Goal: Task Accomplishment & Management: Manage account settings

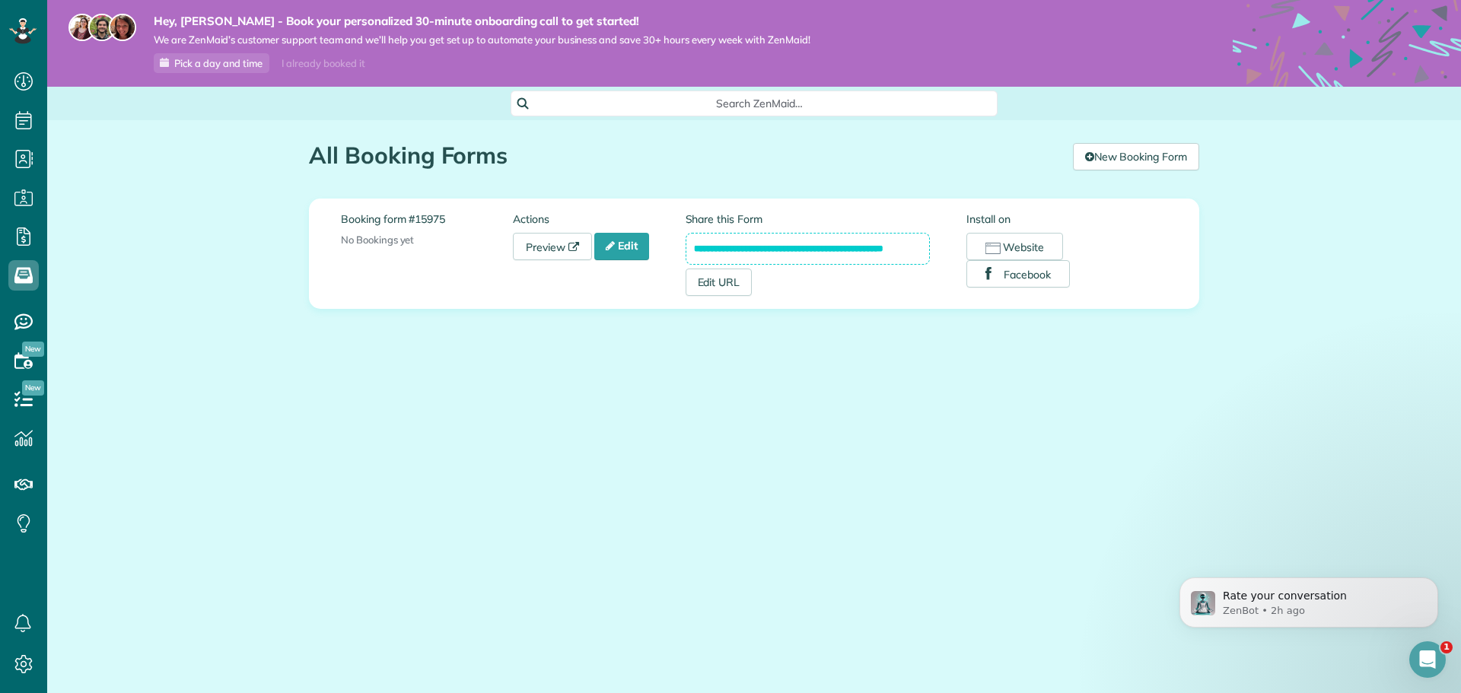
scroll to position [7, 7]
click at [1018, 248] on button "Website" at bounding box center [1015, 246] width 97 height 27
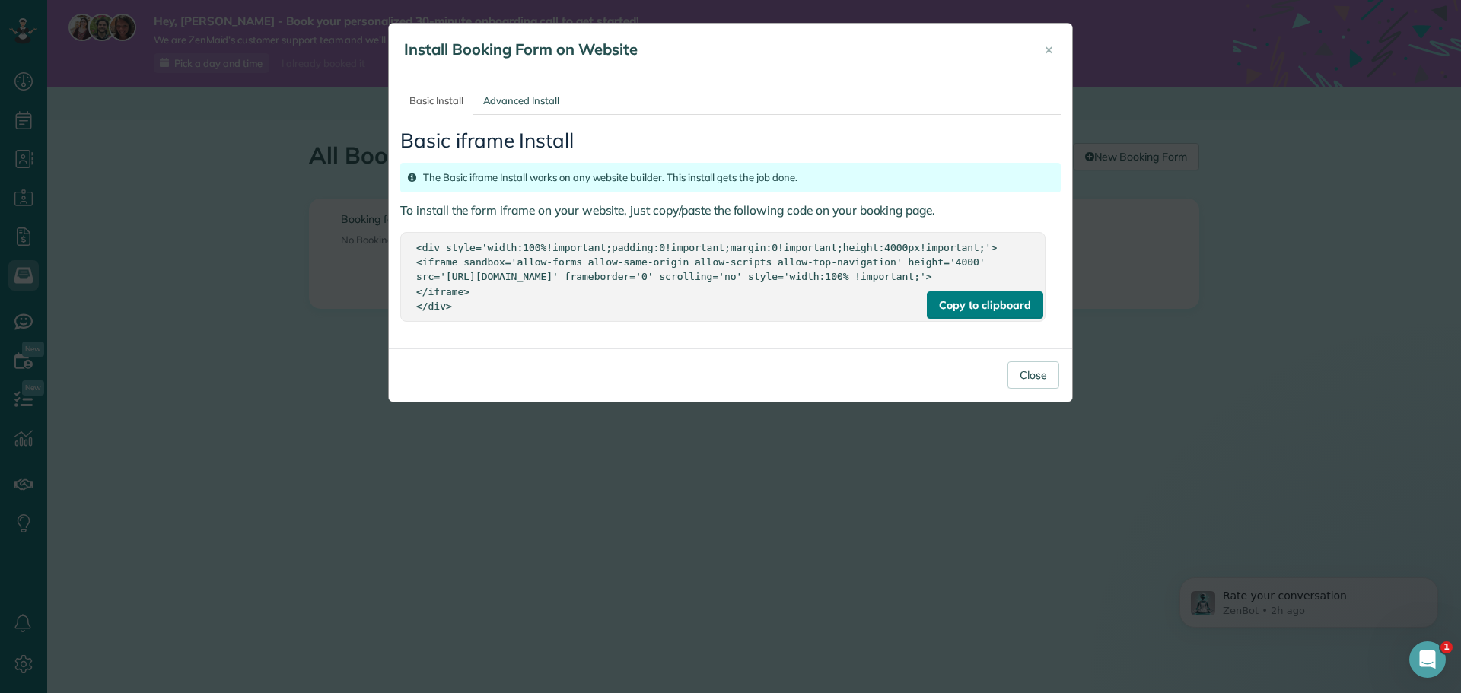
click at [1001, 317] on div "Copy to clipboard" at bounding box center [985, 305] width 116 height 27
click at [971, 319] on div "Copy to clipboard" at bounding box center [985, 305] width 116 height 27
drag, startPoint x: 458, startPoint y: 324, endPoint x: 394, endPoint y: 231, distance: 113.4
click at [394, 231] on div "Basic Install Advanced Install Basic iframe Install The Basic iframe Install wo…" at bounding box center [731, 211] width 684 height 273
copy div "<div style='width:100%!important;padding:0!important;margin:0!important;height:…"
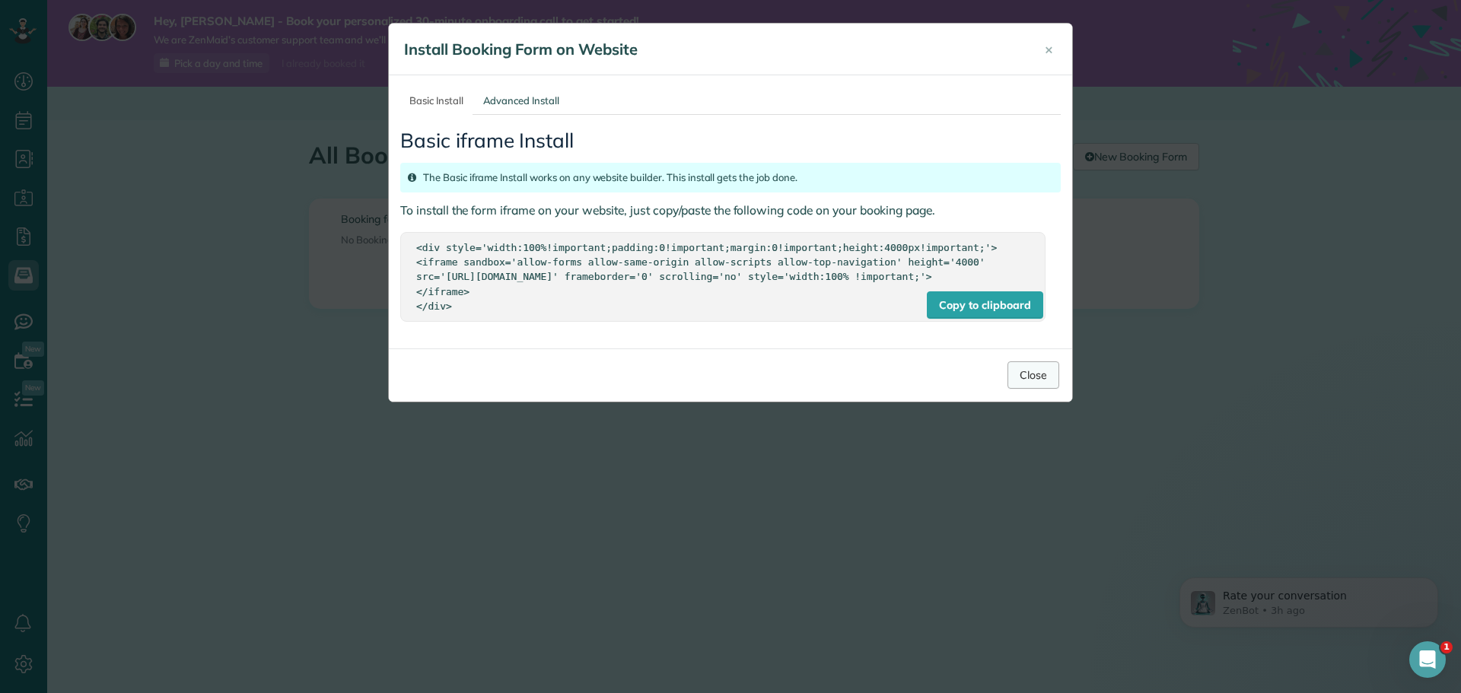
click at [1046, 389] on button "Close" at bounding box center [1034, 375] width 52 height 27
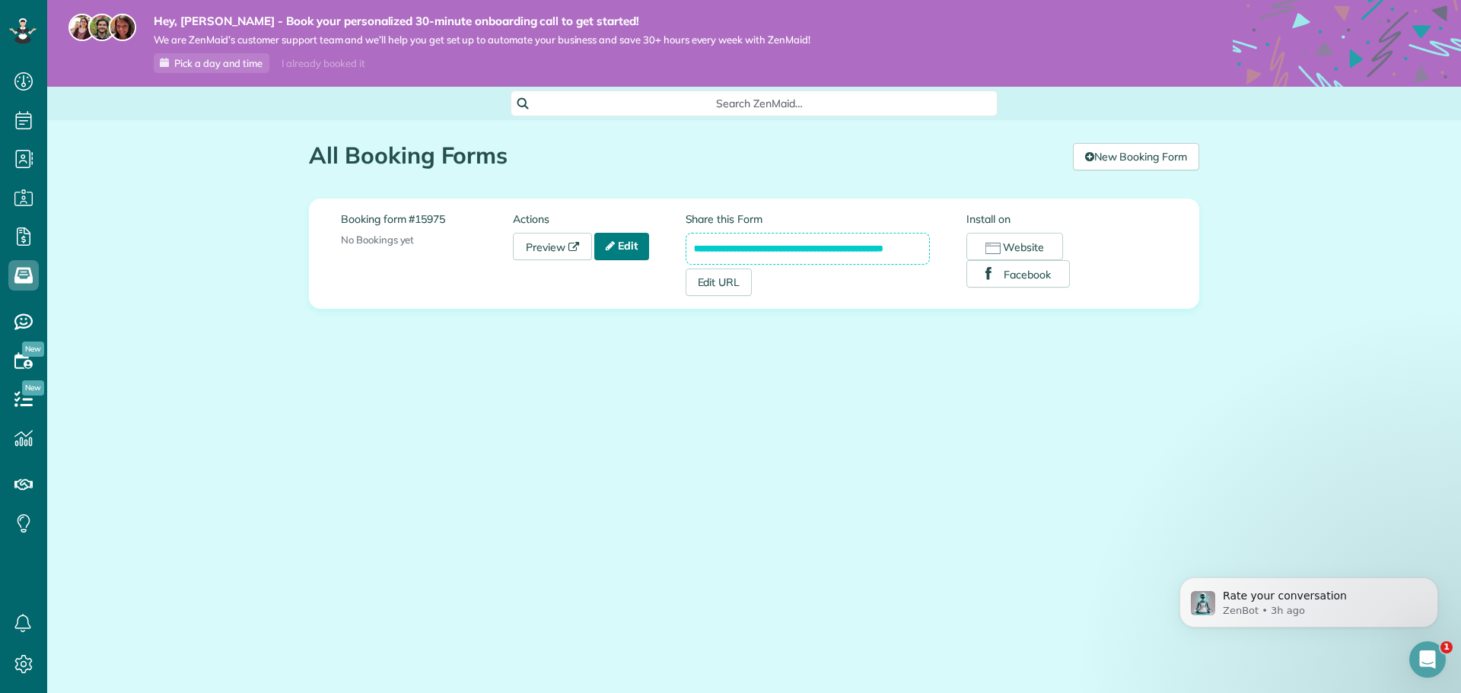
click at [628, 249] on link "Edit" at bounding box center [621, 246] width 55 height 27
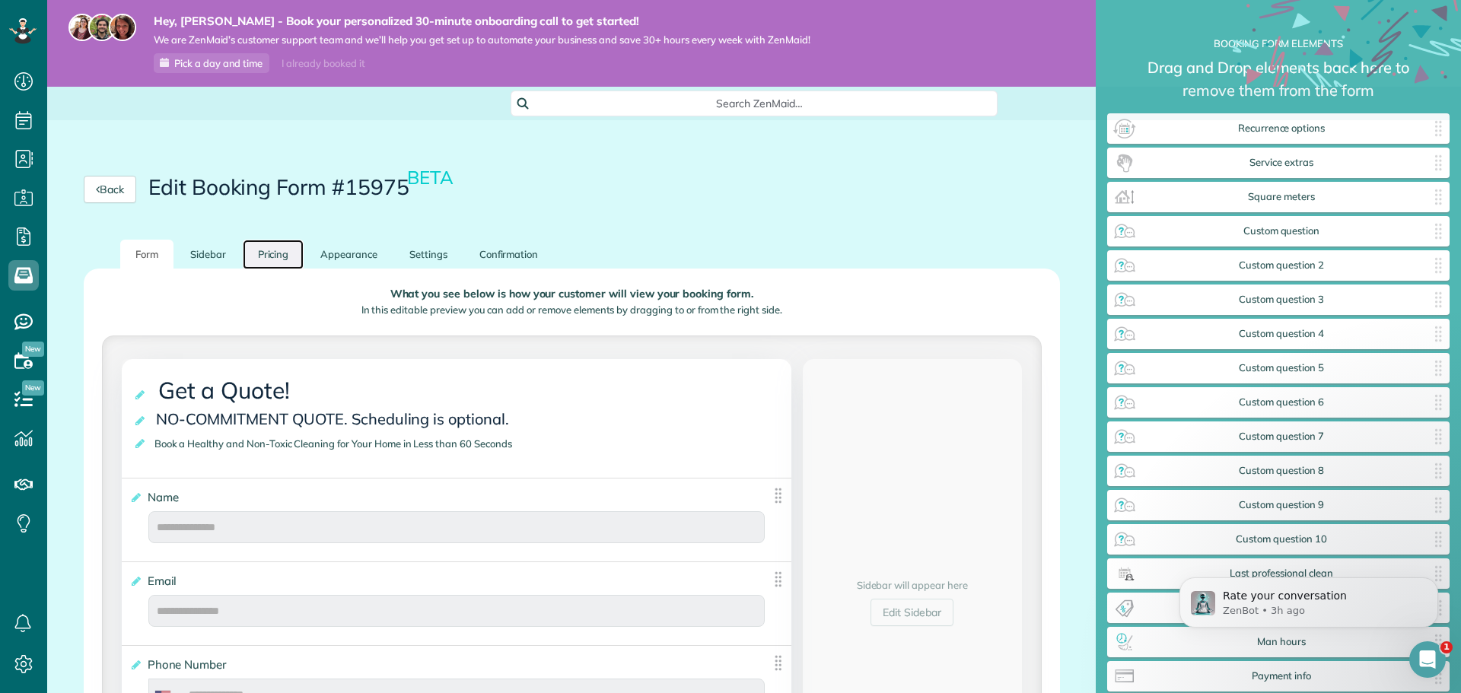
click at [278, 258] on link "Pricing" at bounding box center [274, 255] width 62 height 30
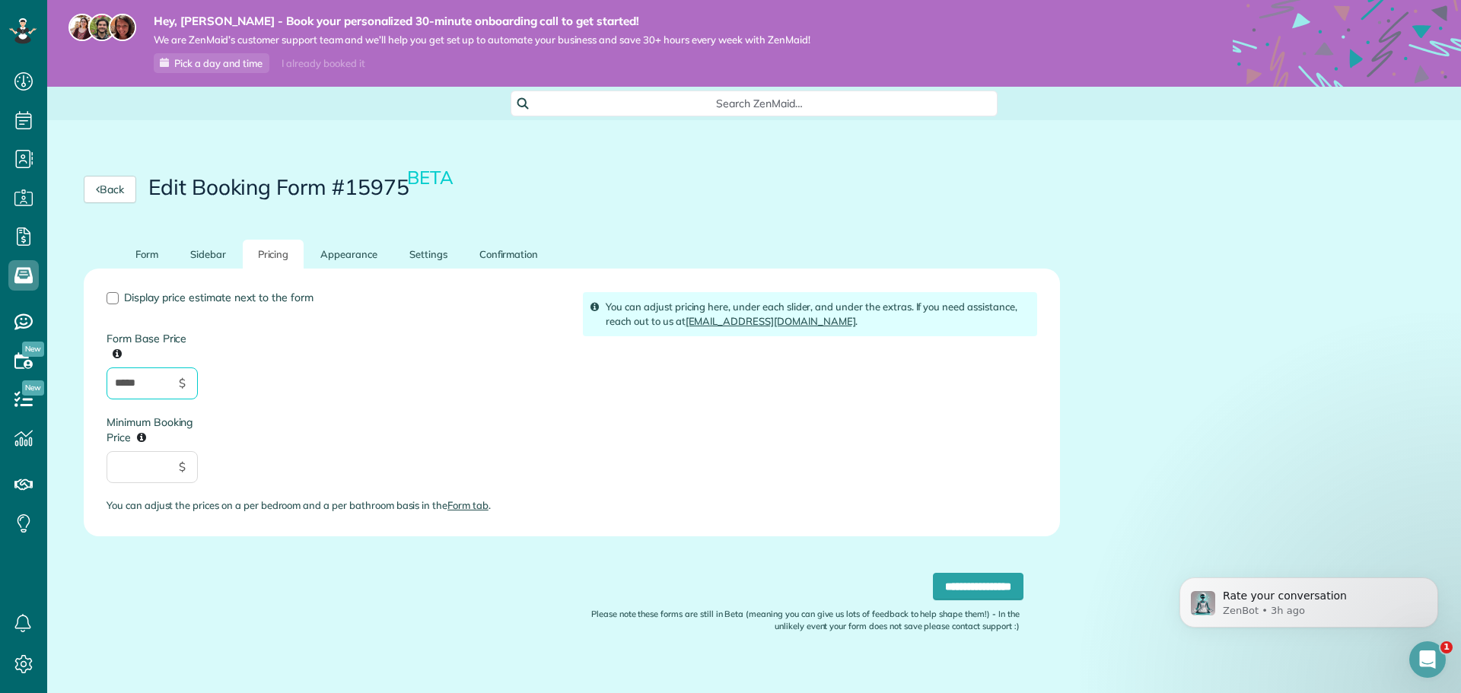
drag, startPoint x: 150, startPoint y: 387, endPoint x: 63, endPoint y: 390, distance: 86.8
click at [63, 390] on div "**********" at bounding box center [572, 476] width 1050 height 473
type input "**"
click at [147, 253] on link "Form" at bounding box center [146, 255] width 53 height 30
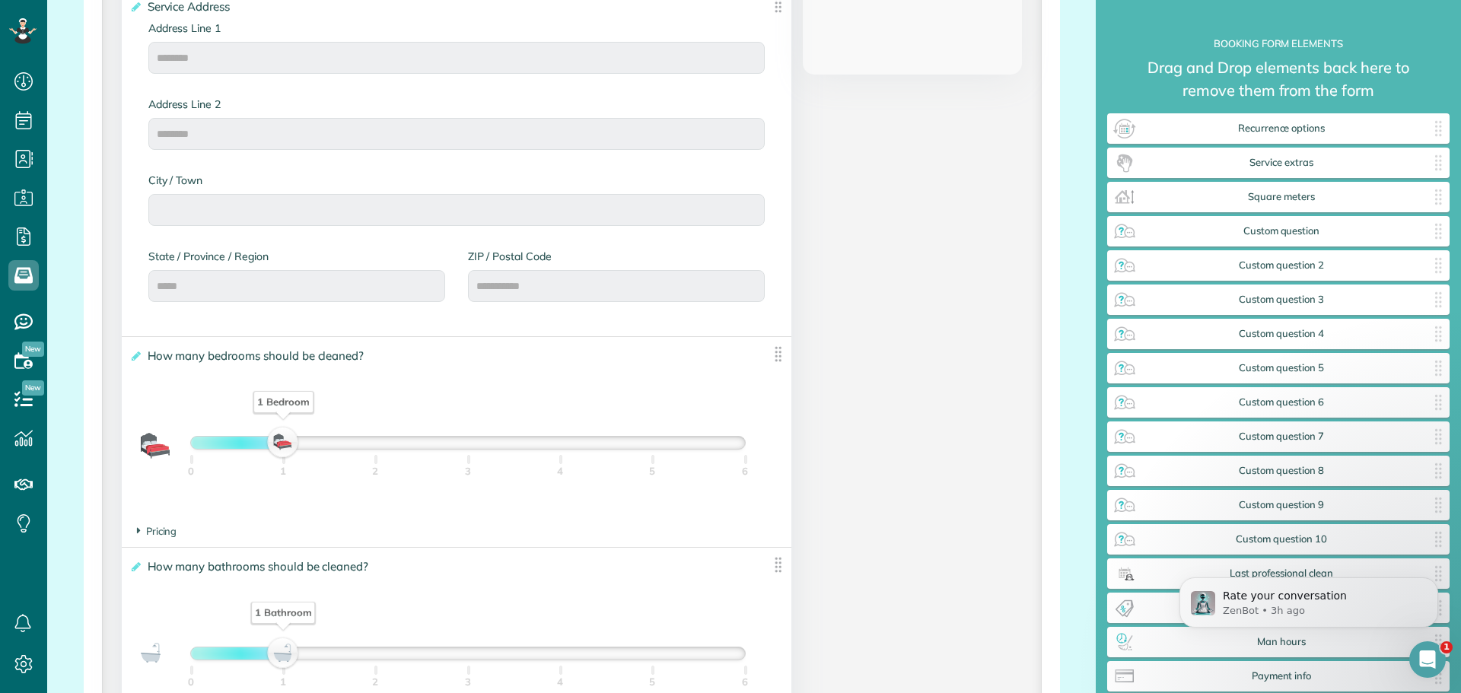
scroll to position [888, 0]
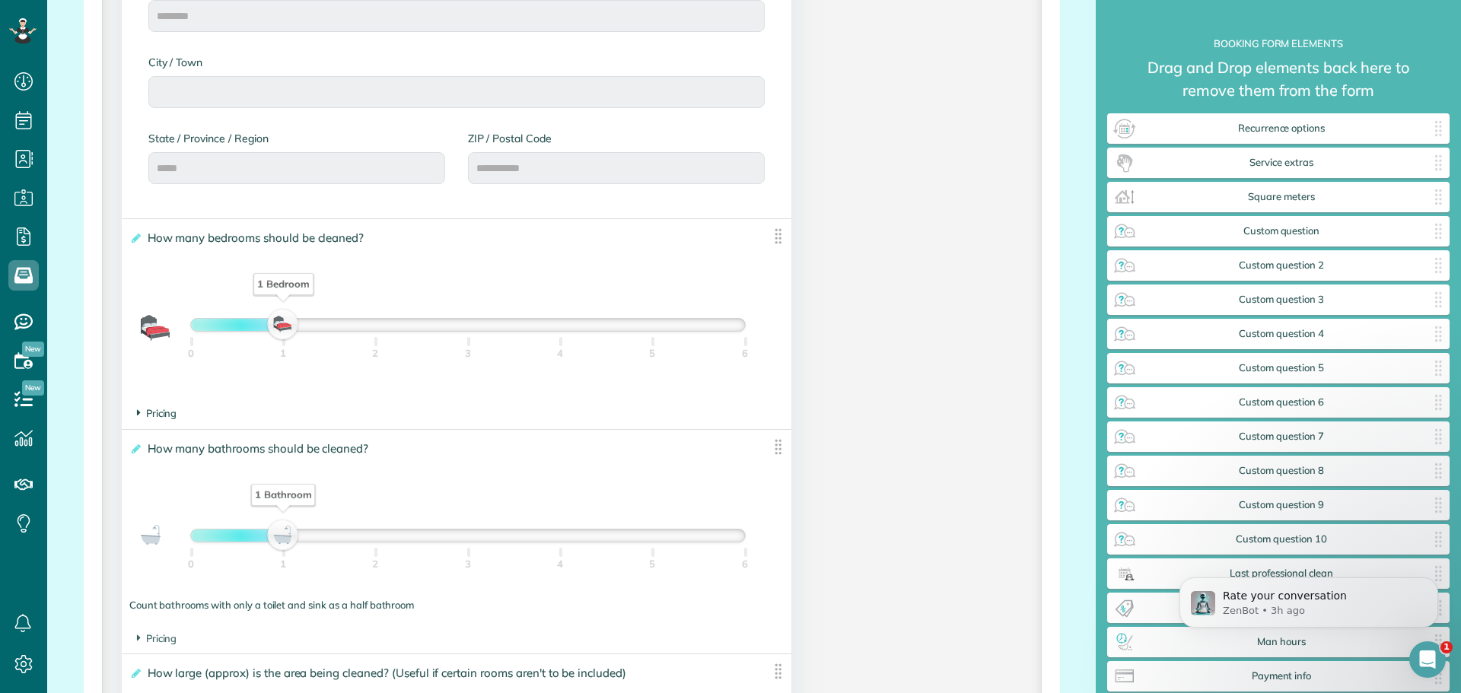
click at [156, 417] on span "Pricing" at bounding box center [157, 413] width 40 height 12
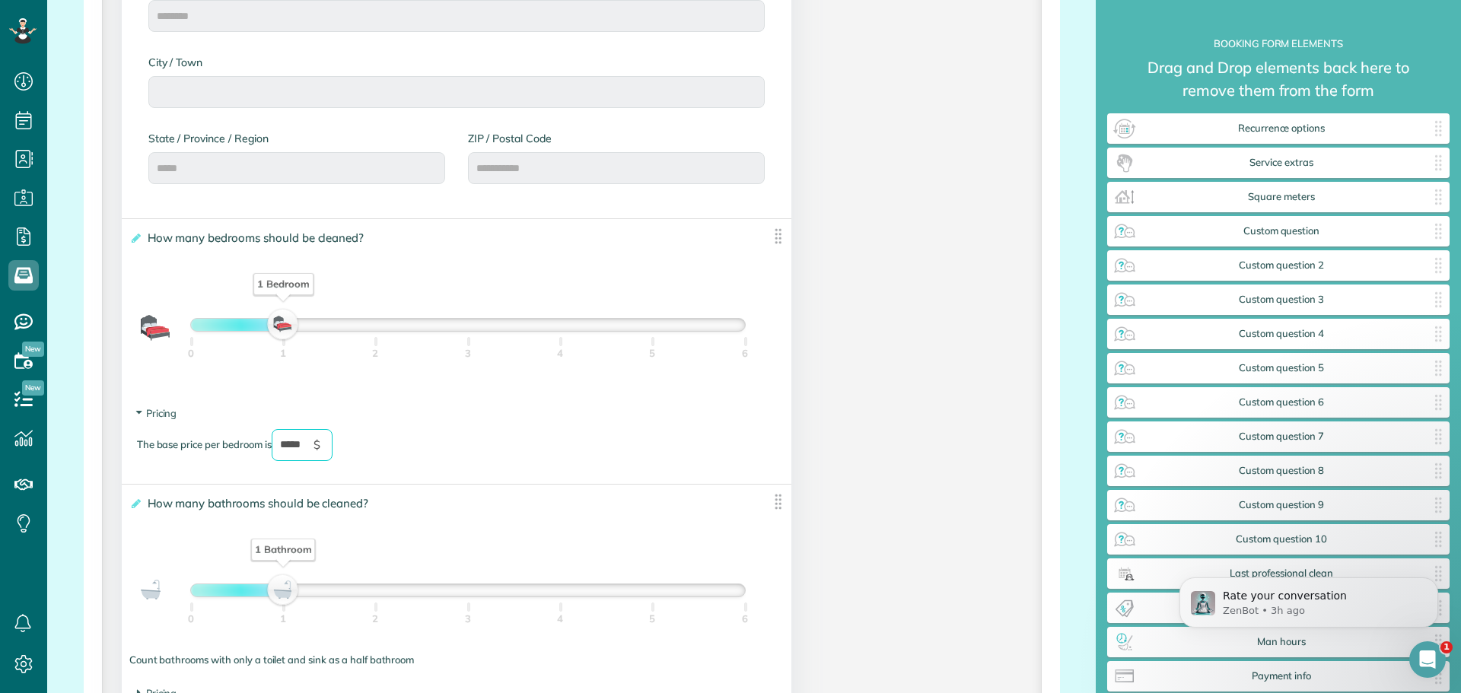
click at [294, 451] on input "*****" at bounding box center [302, 445] width 61 height 32
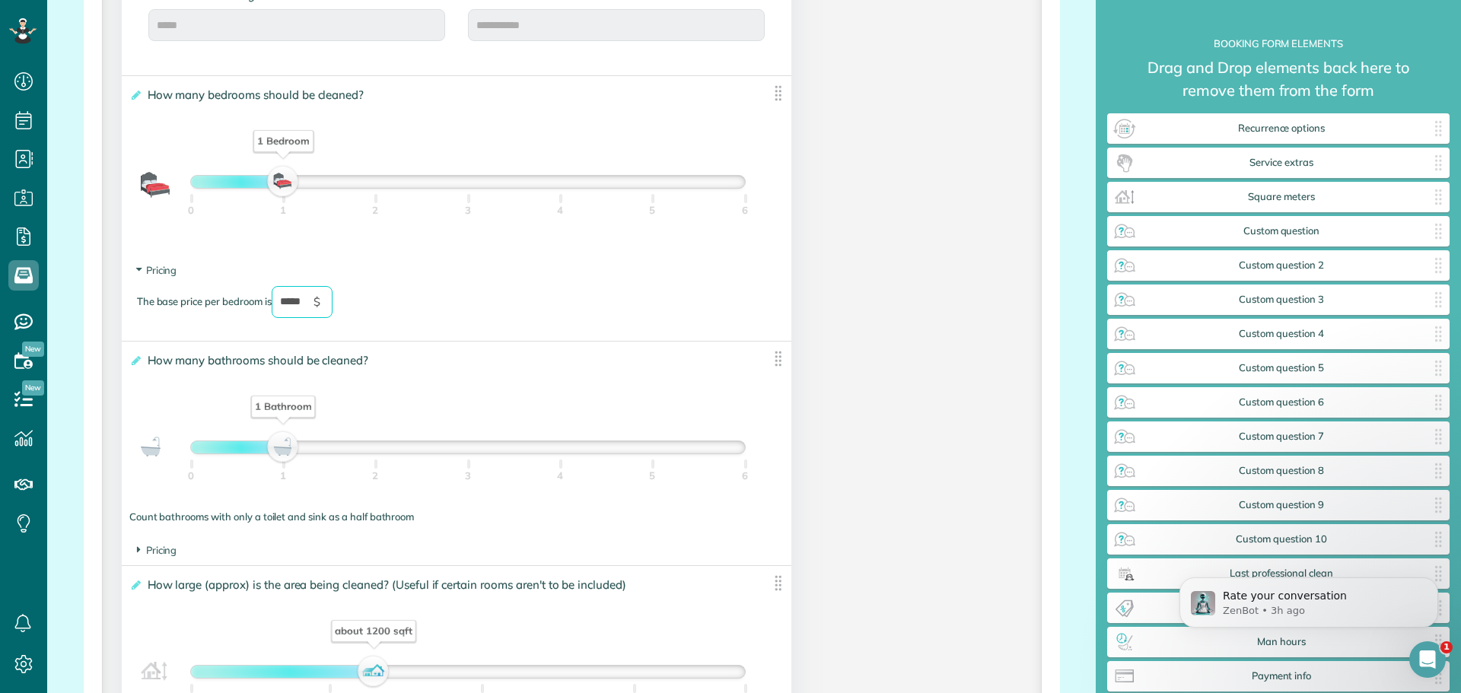
scroll to position [1066, 0]
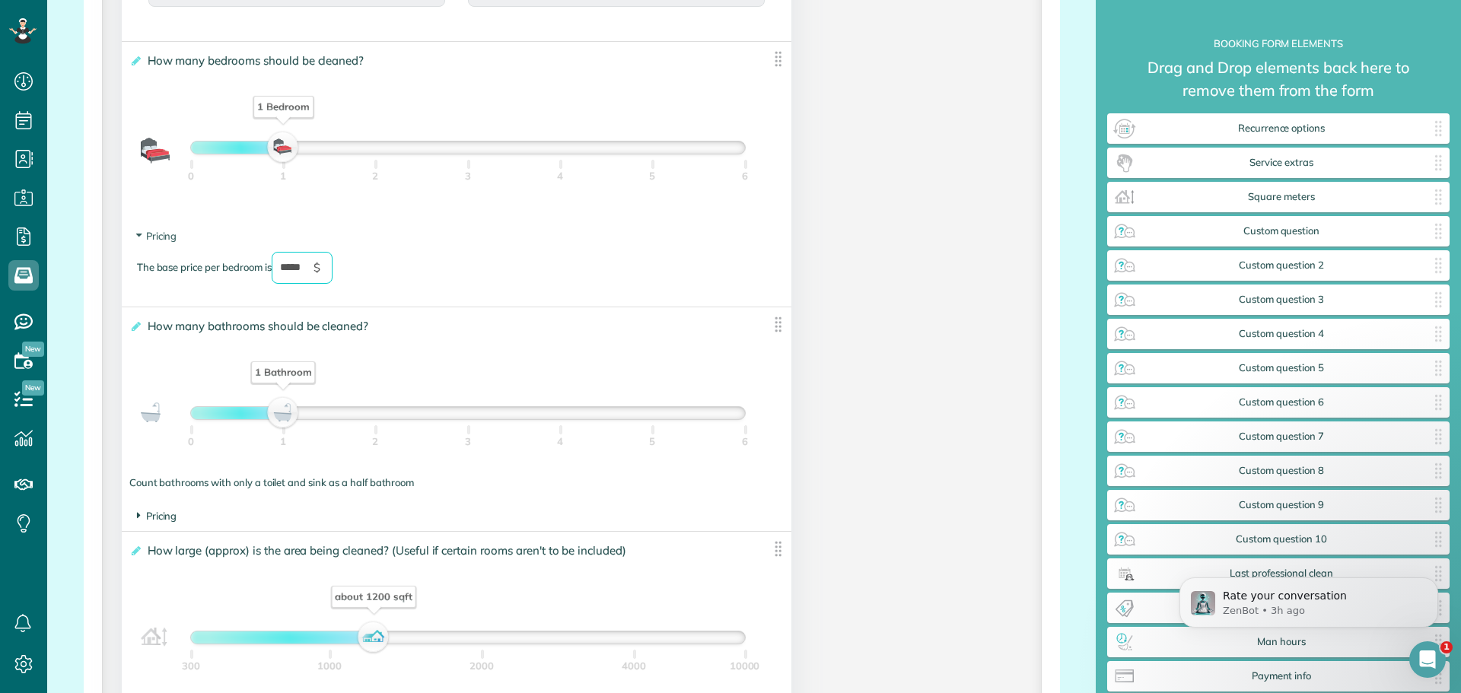
click at [137, 515] on icon at bounding box center [139, 515] width 4 height 13
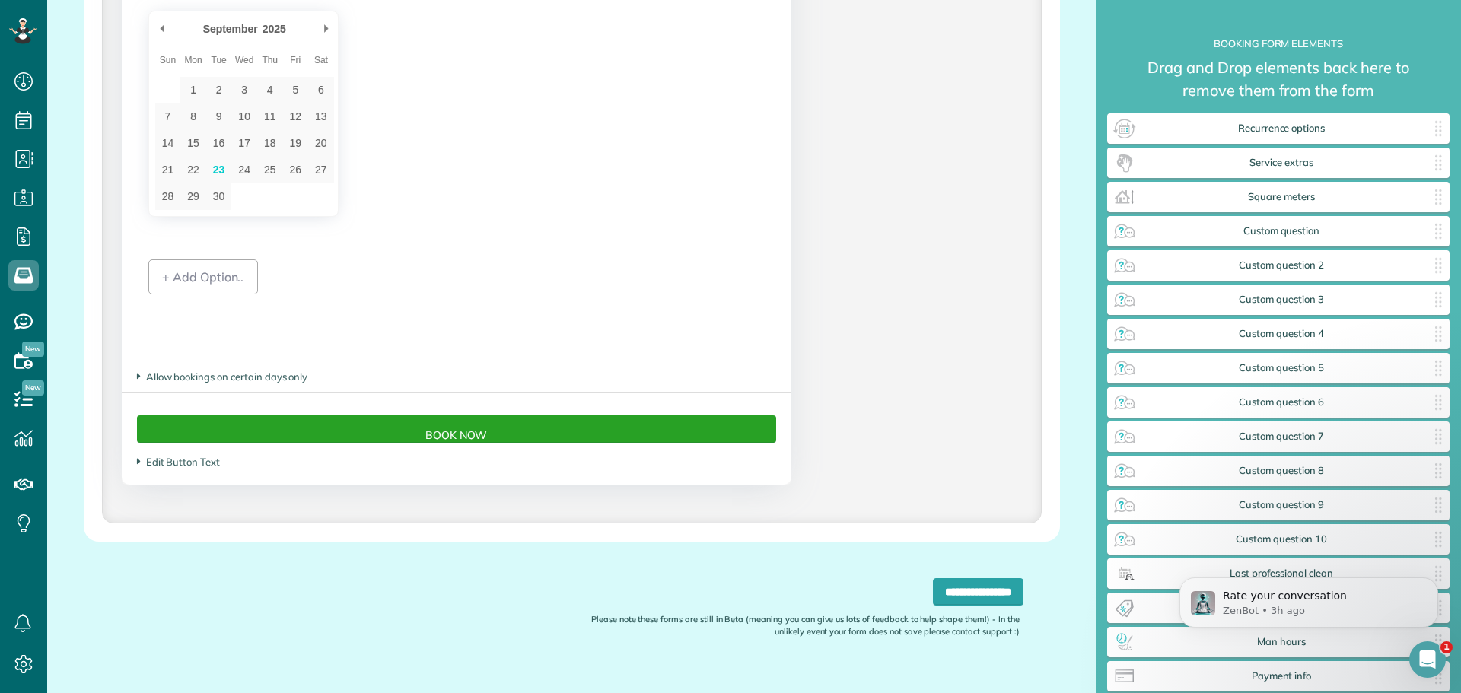
scroll to position [1916, 0]
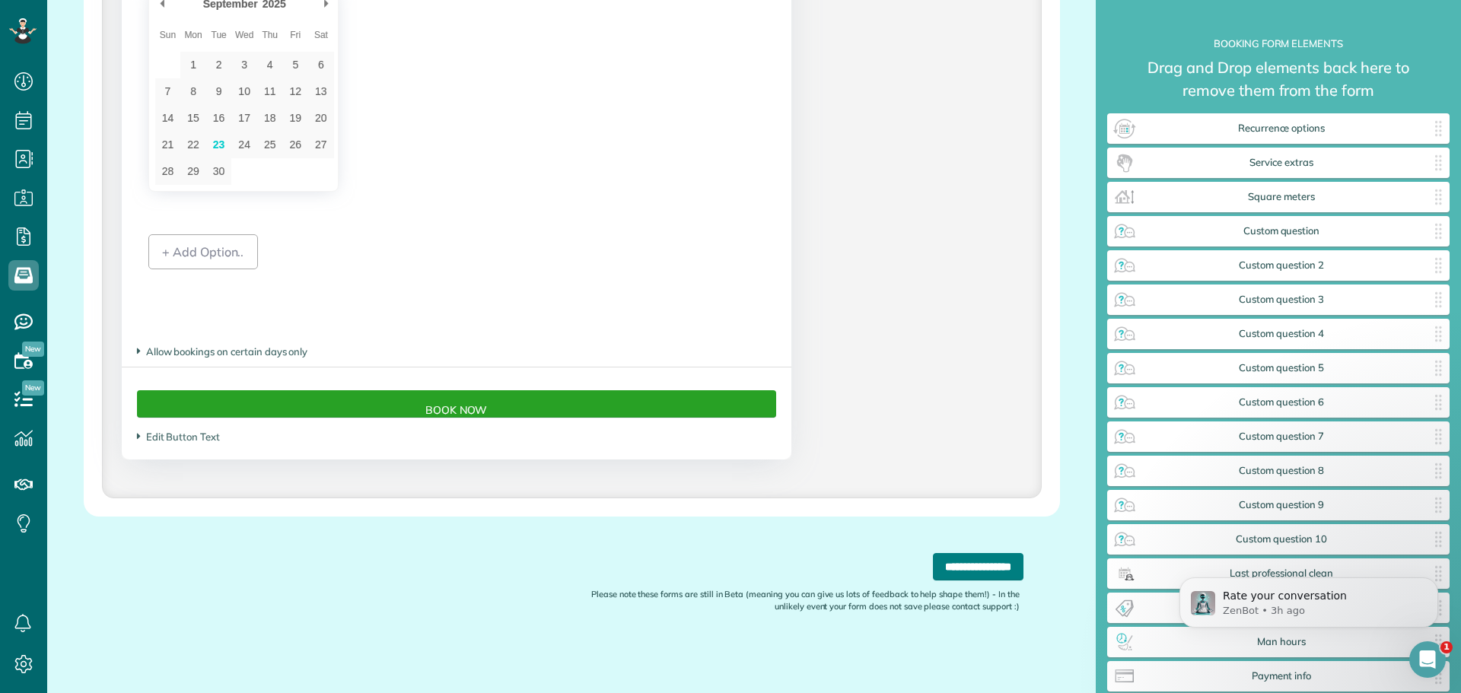
type input "*****"
click at [935, 567] on input "**********" at bounding box center [978, 566] width 91 height 27
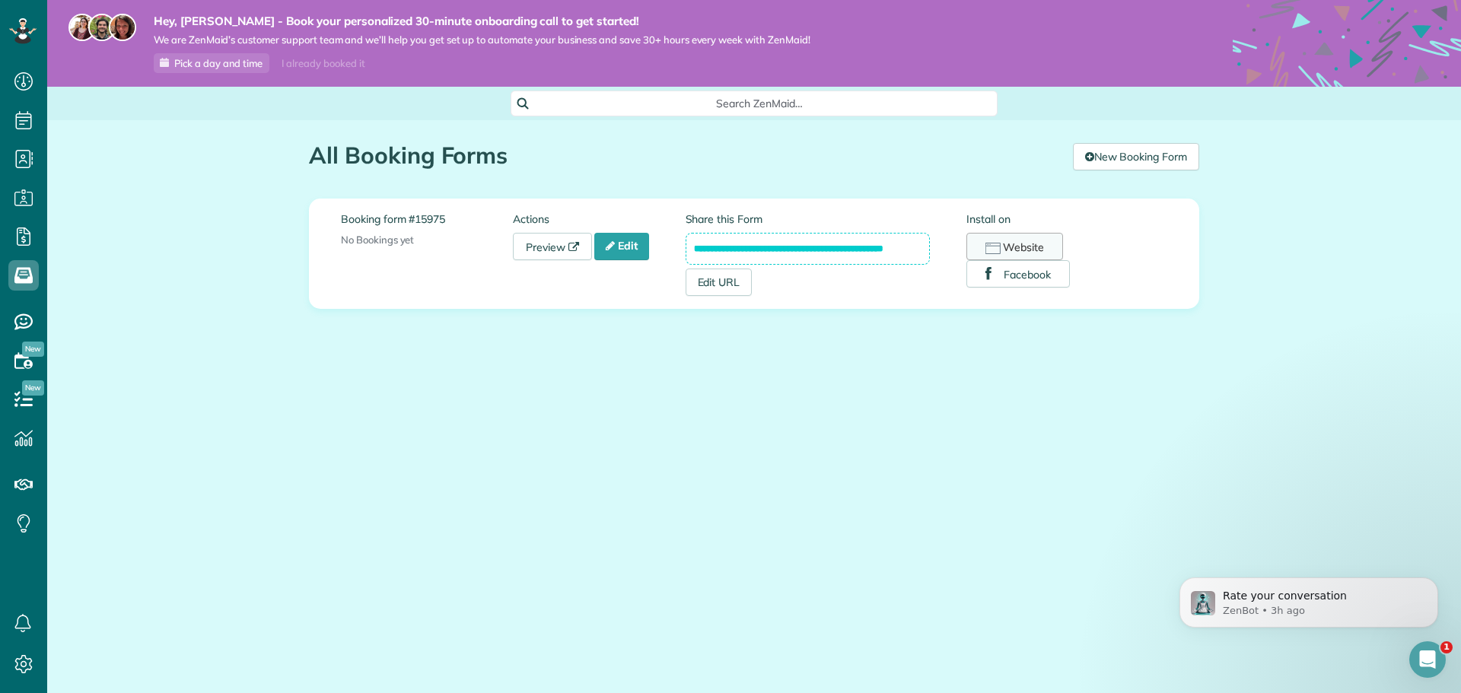
click at [1001, 248] on icon "button" at bounding box center [993, 248] width 15 height 11
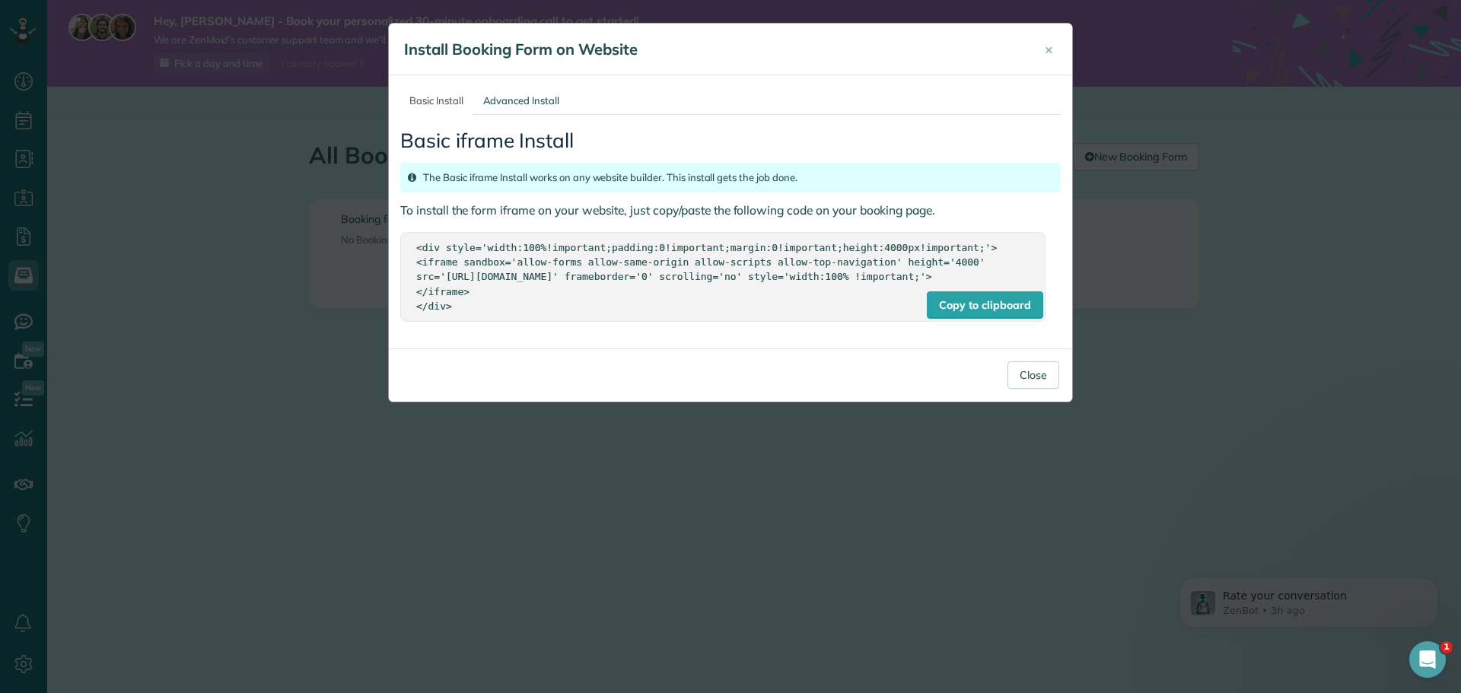
drag, startPoint x: 456, startPoint y: 326, endPoint x: 392, endPoint y: 247, distance: 101.2
click at [392, 247] on div "Basic Install Advanced Install Basic iframe Install The Basic iframe Install wo…" at bounding box center [731, 211] width 684 height 273
copy div "<div style='width:100%!important;padding:0!important;margin:0!important;height:…"
